Goal: Information Seeking & Learning: Learn about a topic

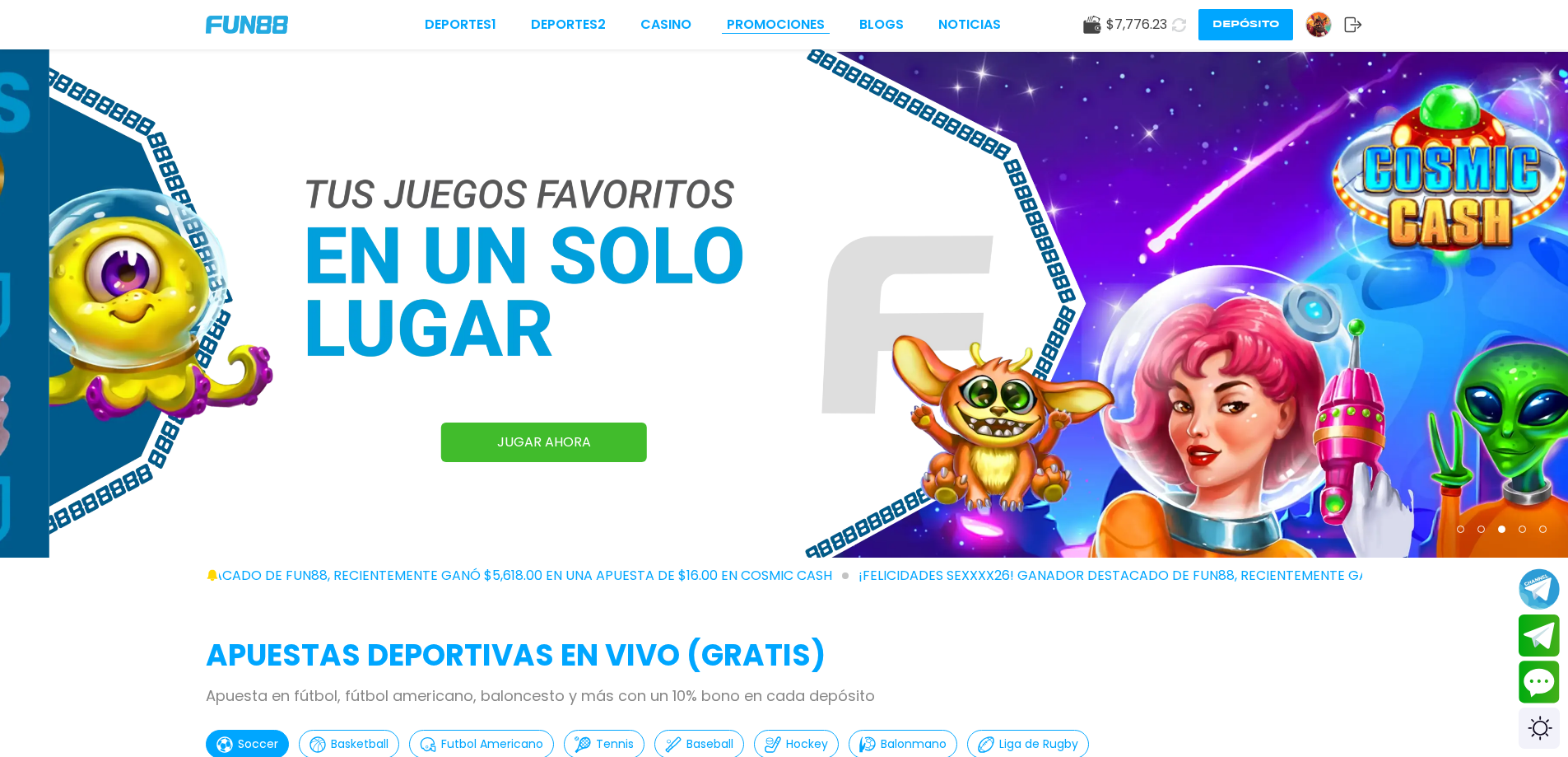
click at [779, 24] on link "Promociones" at bounding box center [775, 25] width 98 height 20
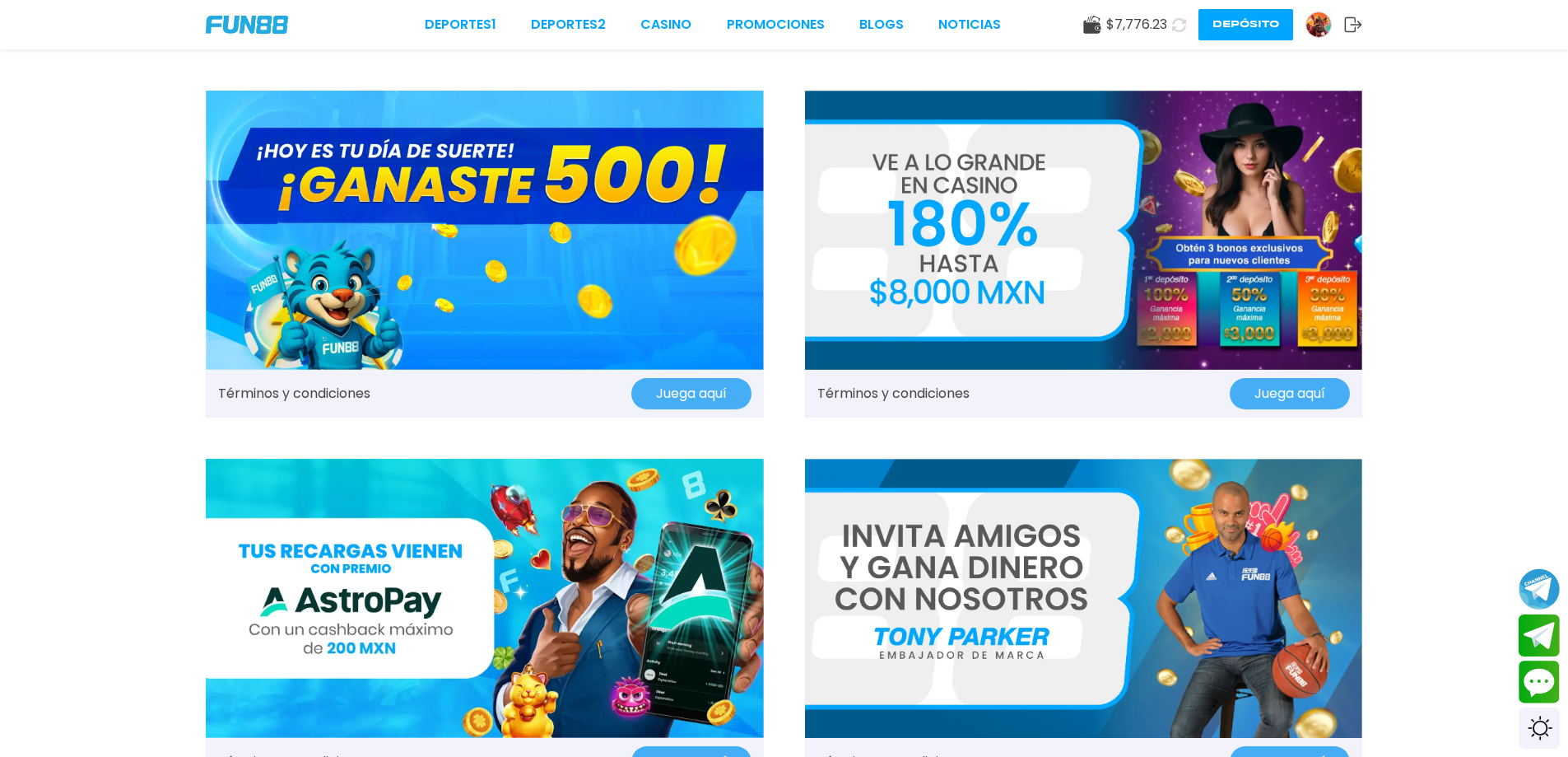
click at [1179, 270] on img at bounding box center [1084, 230] width 558 height 279
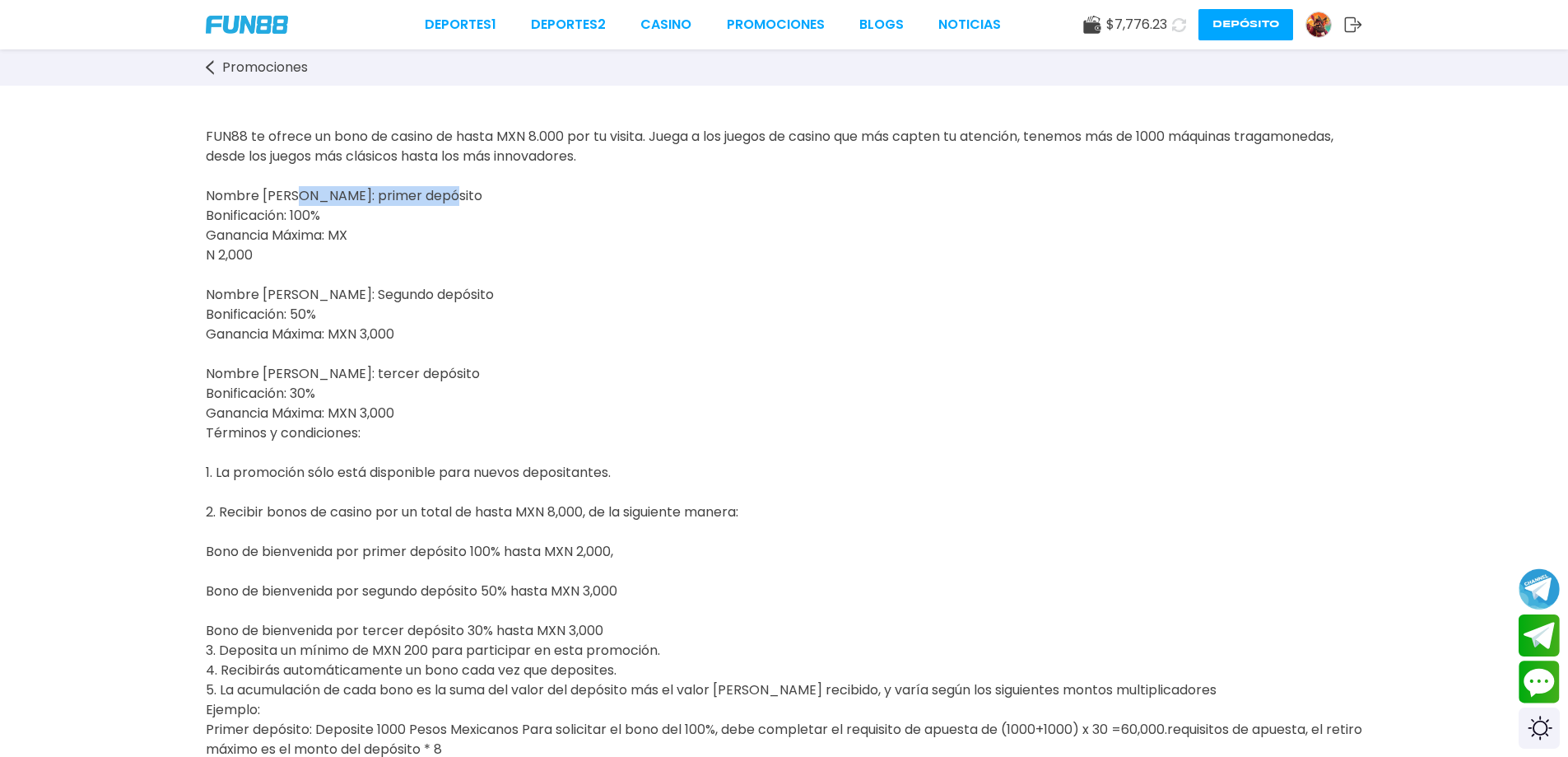
drag, startPoint x: 454, startPoint y: 195, endPoint x: 280, endPoint y: 201, distance: 174.1
click at [281, 201] on p "FUN88 te ofrece un bono de casino de hasta MXN 8.000 por tu visita. Juega a los…" at bounding box center [784, 492] width 1156 height 731
drag, startPoint x: 326, startPoint y: 210, endPoint x: 176, endPoint y: 194, distance: 150.9
click at [313, 277] on p "FUN88 te ofrece un bono de casino de hasta MXN 8.000 por tu visita. Juega a los…" at bounding box center [784, 492] width 1156 height 731
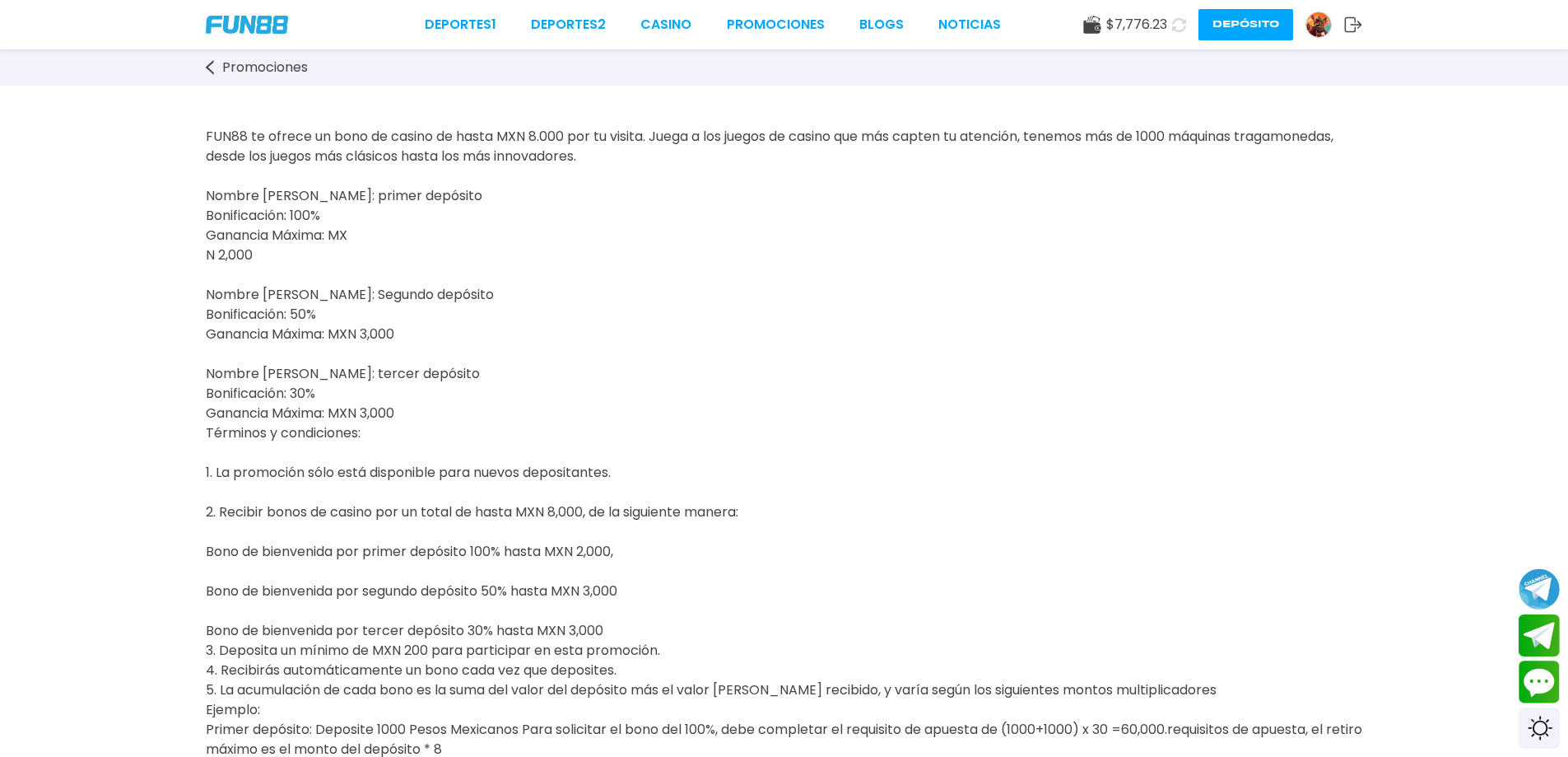
drag, startPoint x: 356, startPoint y: 318, endPoint x: 190, endPoint y: 299, distance: 167.1
click at [315, 422] on span "FUN88 te ofrece un bono de casino de hasta MXN 8.000 por tu visita. Juega a los…" at bounding box center [784, 462] width 1156 height 671
drag, startPoint x: 358, startPoint y: 403, endPoint x: 172, endPoint y: 379, distance: 187.5
